Goal: Check status

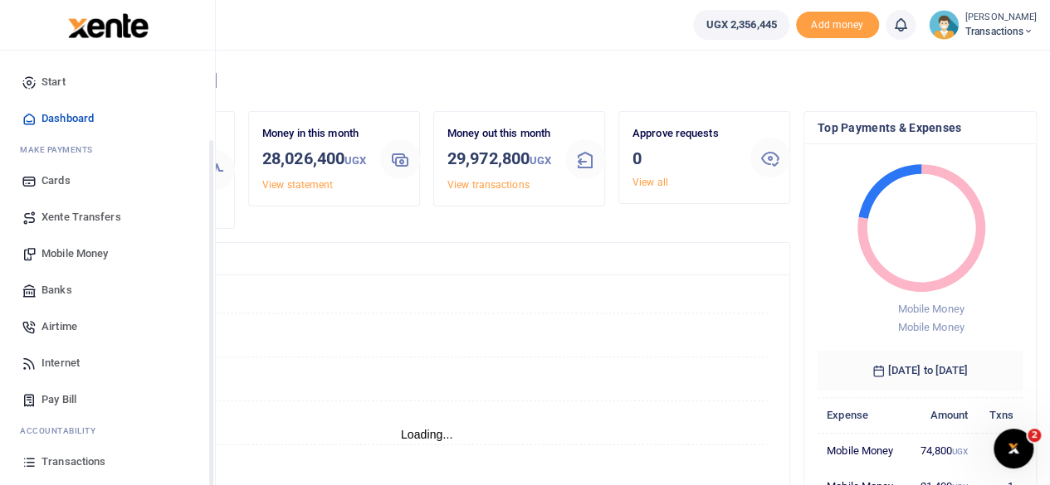
scroll to position [106, 0]
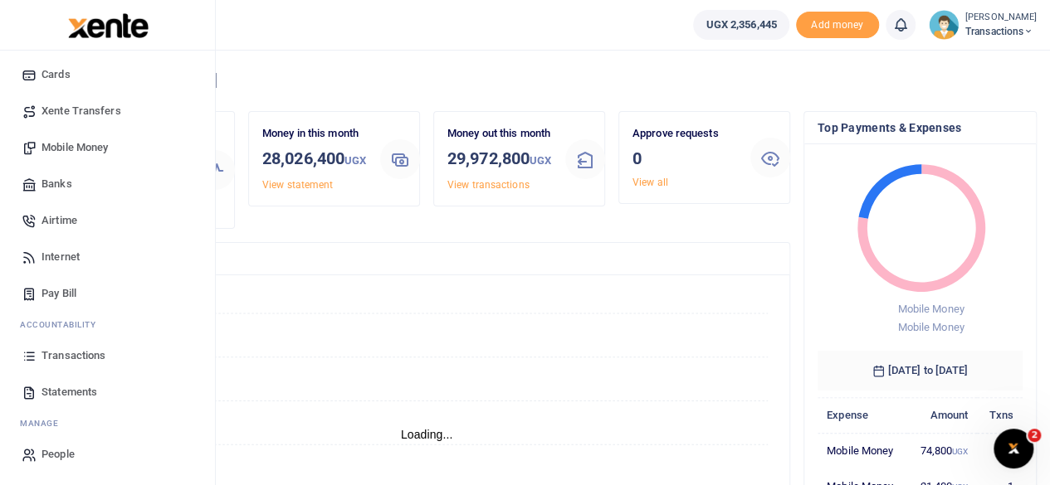
click at [91, 355] on span "Transactions" at bounding box center [73, 356] width 64 height 17
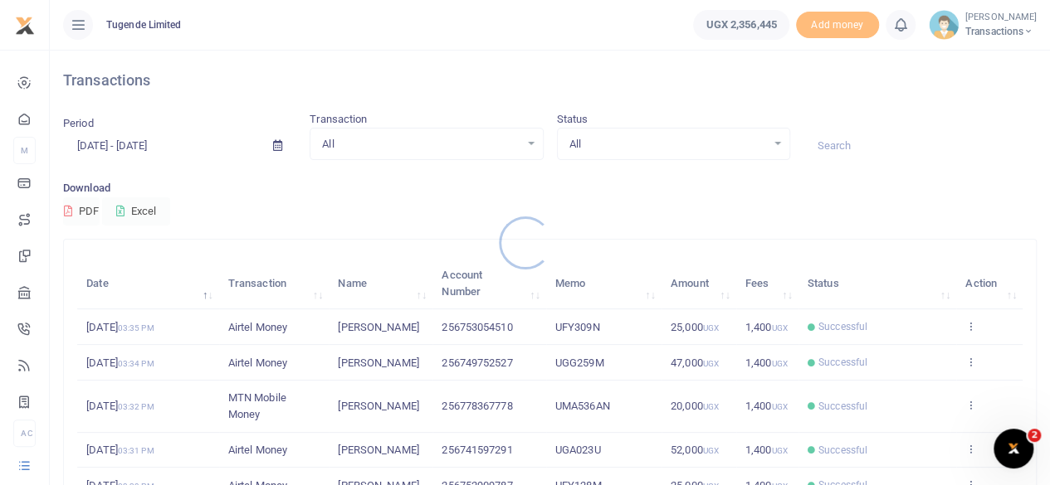
click at [865, 149] on div at bounding box center [525, 242] width 1050 height 485
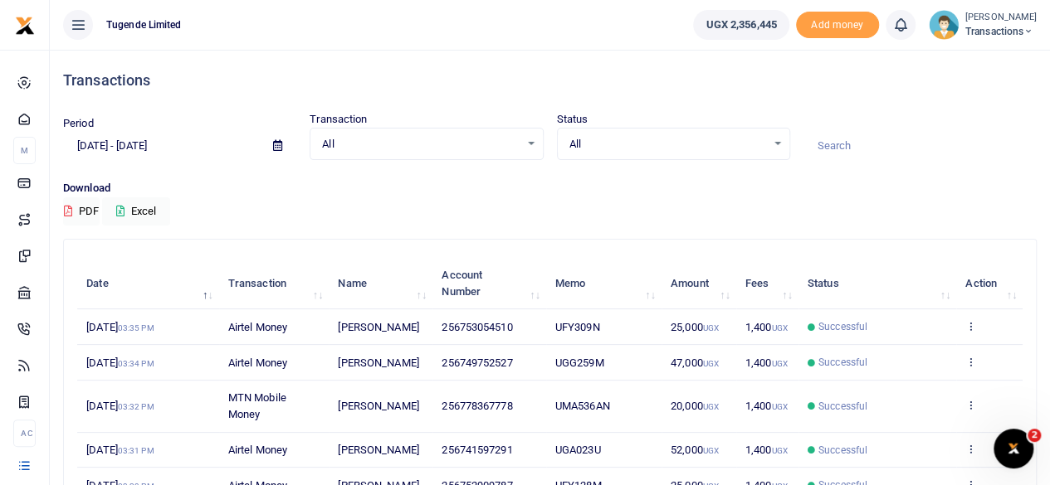
click at [865, 149] on input at bounding box center [919, 146] width 233 height 28
paste input "UMA047AK"
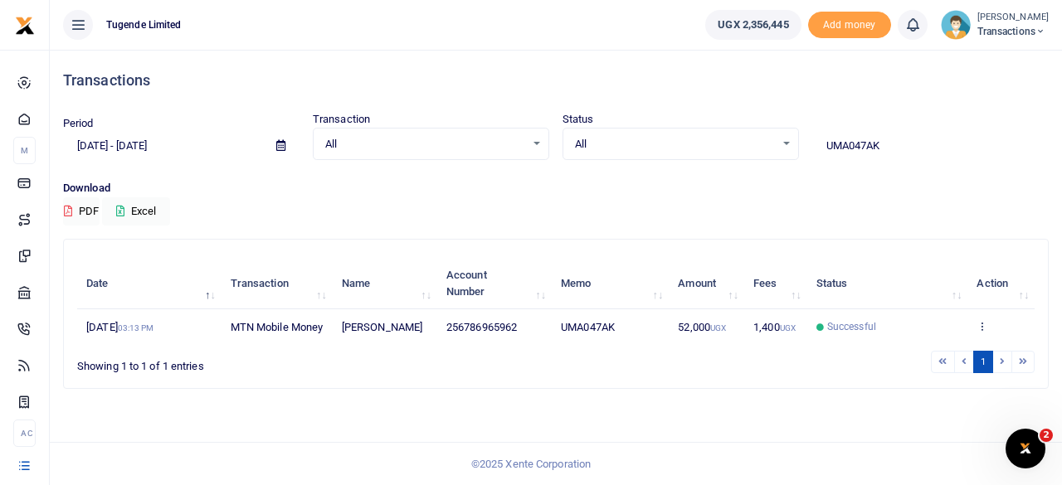
click at [894, 134] on input "UMA047AK" at bounding box center [930, 146] width 236 height 28
paste input "GA337L"
click at [889, 144] on input "UGA337L" at bounding box center [930, 146] width 236 height 28
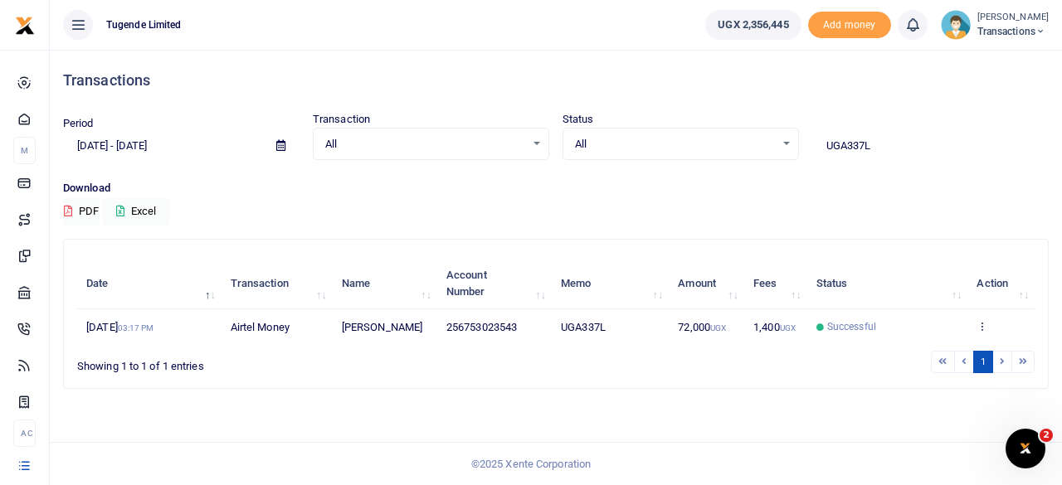
click at [889, 144] on input "UGA337L" at bounding box center [930, 146] width 236 height 28
paste input "D034Y"
click at [881, 145] on input "UGD034Y" at bounding box center [930, 146] width 236 height 28
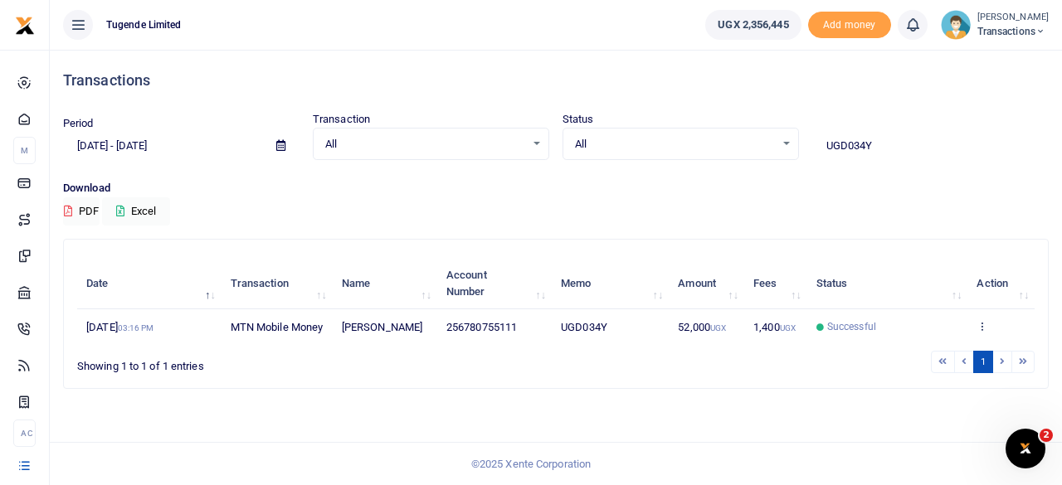
click at [881, 145] on input "UGD034Y" at bounding box center [930, 146] width 236 height 28
paste input "F778T"
type input "UGF778T"
